Goal: Obtain resource: Obtain resource

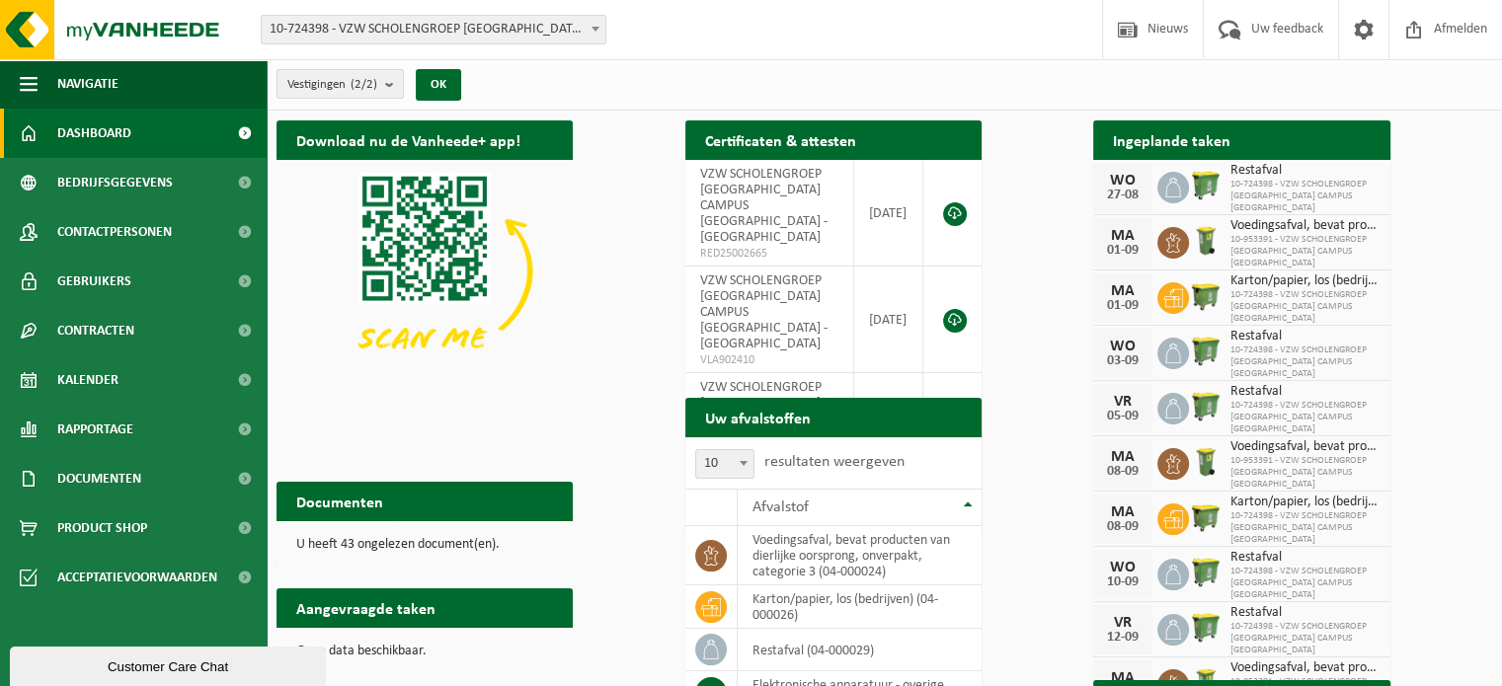
click at [323, 25] on span "10-724398 - VZW SCHOLENGROEP [GEOGRAPHIC_DATA] CAMPUS [GEOGRAPHIC_DATA] - [GEOG…" at bounding box center [434, 30] width 344 height 28
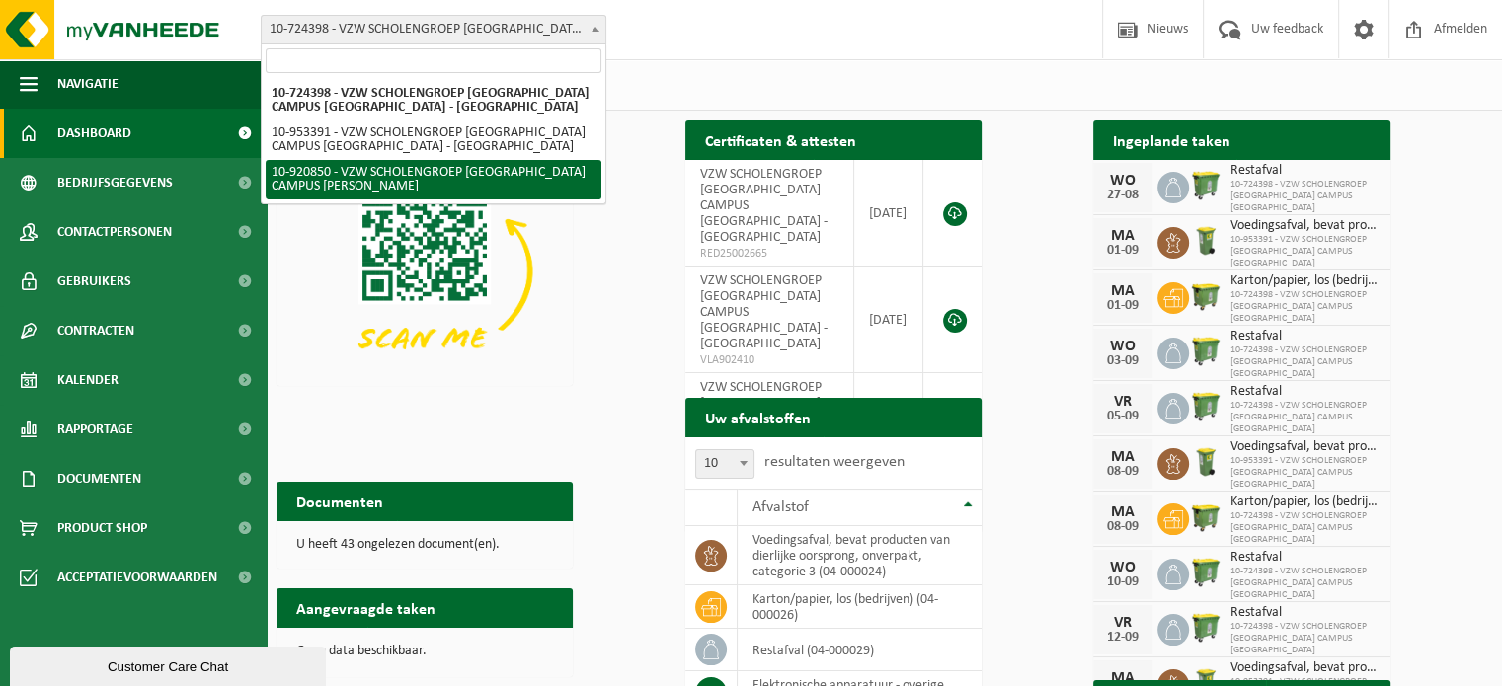
select select "129771"
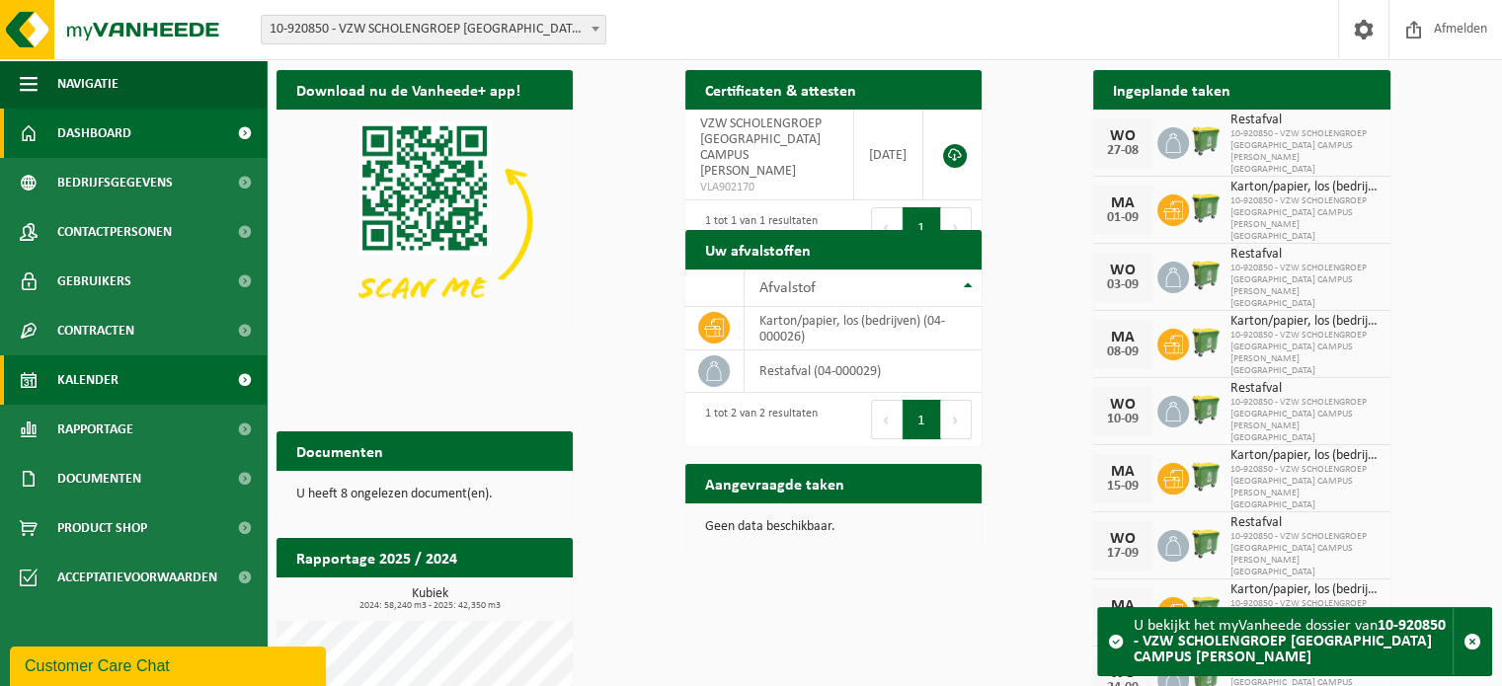
click at [124, 379] on link "Kalender" at bounding box center [133, 379] width 267 height 49
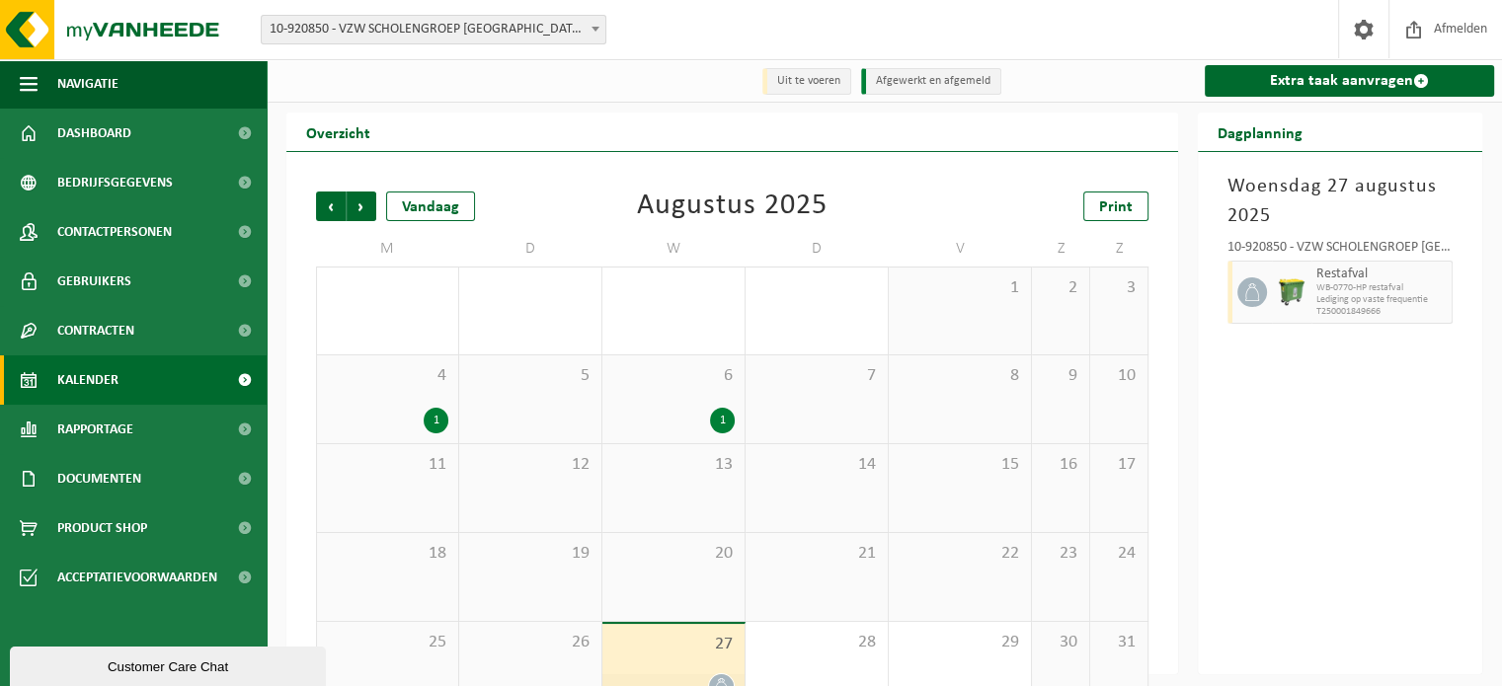
scroll to position [45, 0]
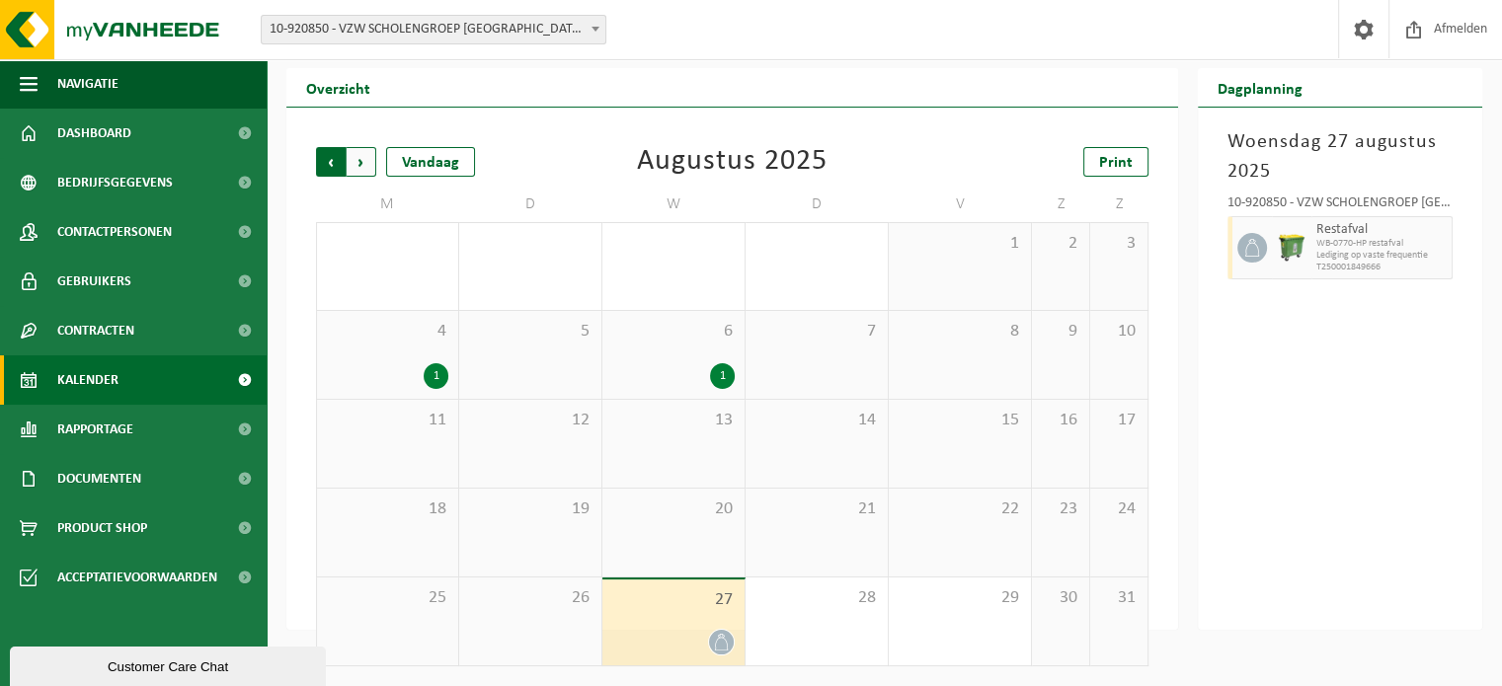
click at [365, 163] on span "Volgende" at bounding box center [362, 162] width 30 height 30
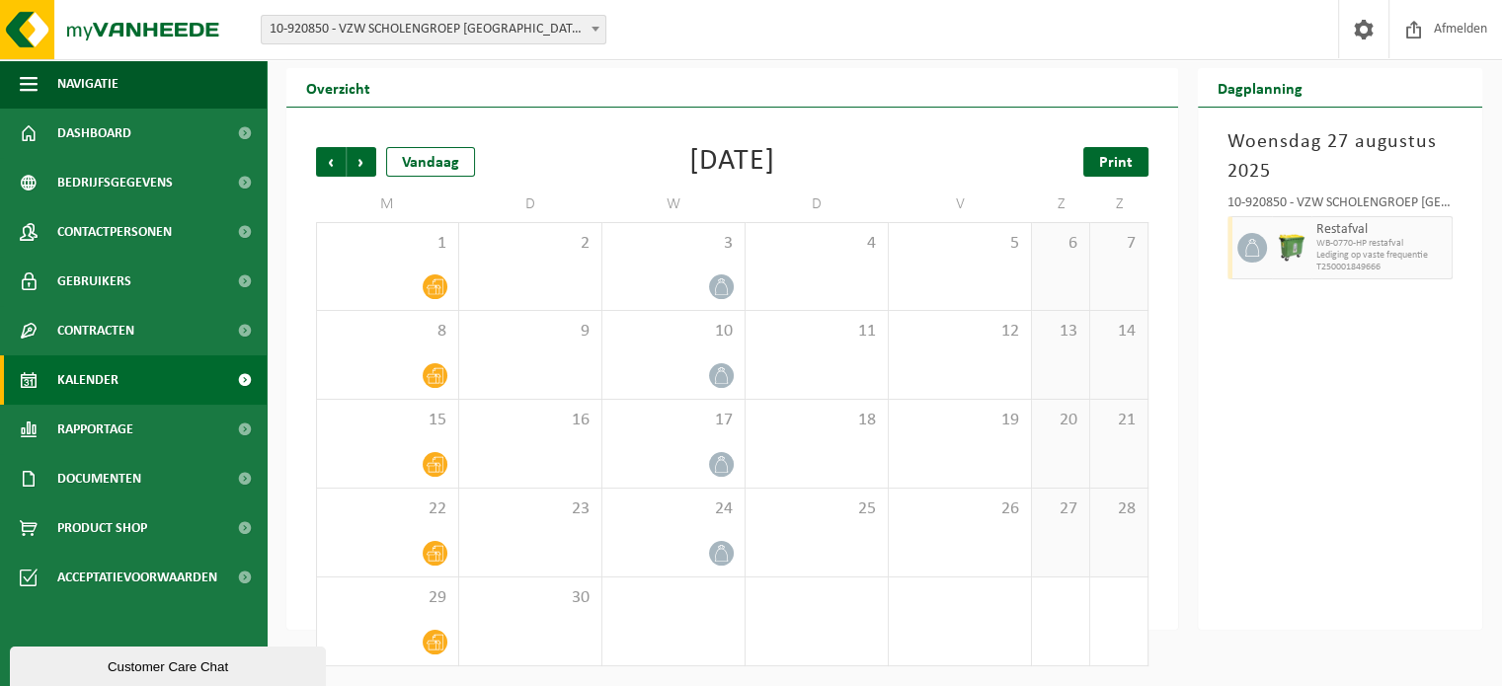
click at [1122, 167] on span "Print" at bounding box center [1116, 163] width 34 height 16
click at [363, 164] on span "Volgende" at bounding box center [362, 162] width 30 height 30
click at [1110, 168] on span "Print" at bounding box center [1116, 163] width 34 height 16
click at [364, 164] on span "Volgende" at bounding box center [362, 162] width 30 height 30
click at [1106, 164] on span "Print" at bounding box center [1116, 163] width 34 height 16
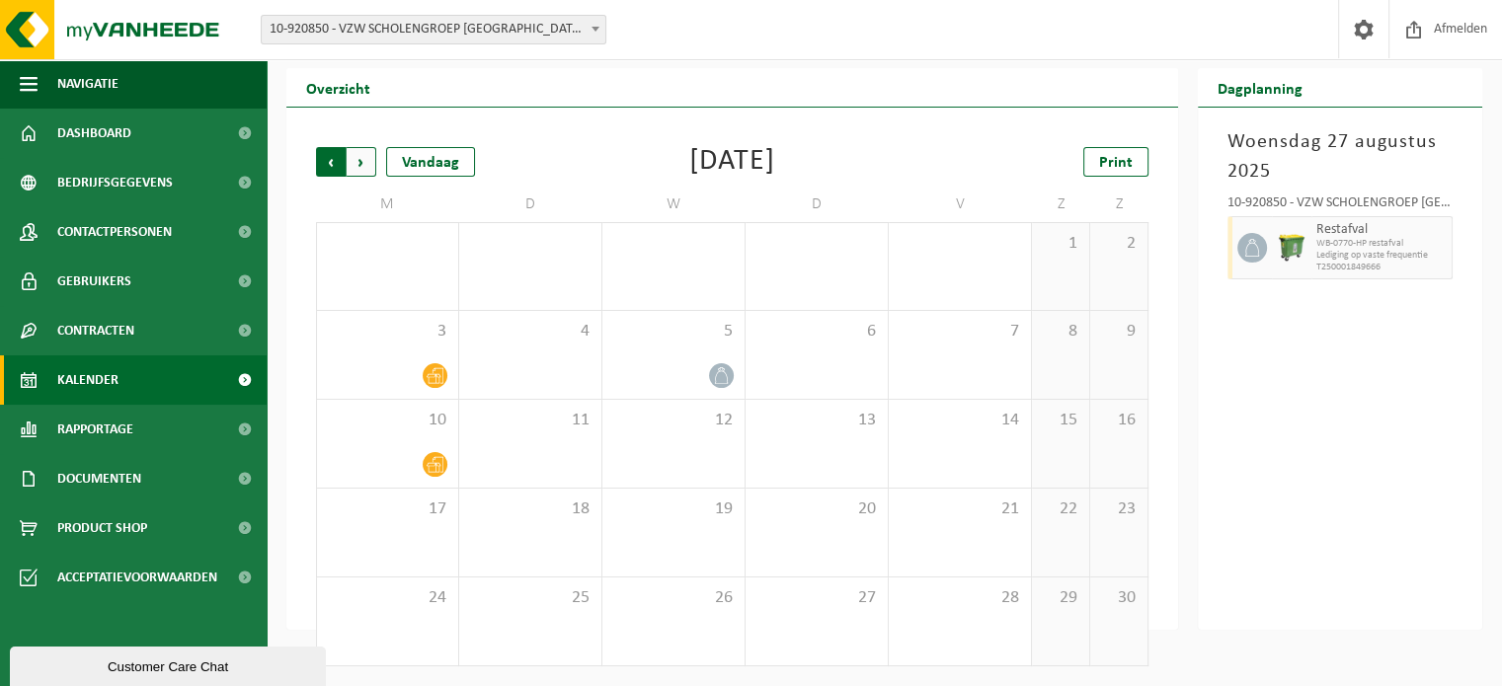
click at [365, 170] on span "Volgende" at bounding box center [362, 162] width 30 height 30
click at [332, 160] on span "Vorige" at bounding box center [331, 162] width 30 height 30
